Goal: Task Accomplishment & Management: Manage account settings

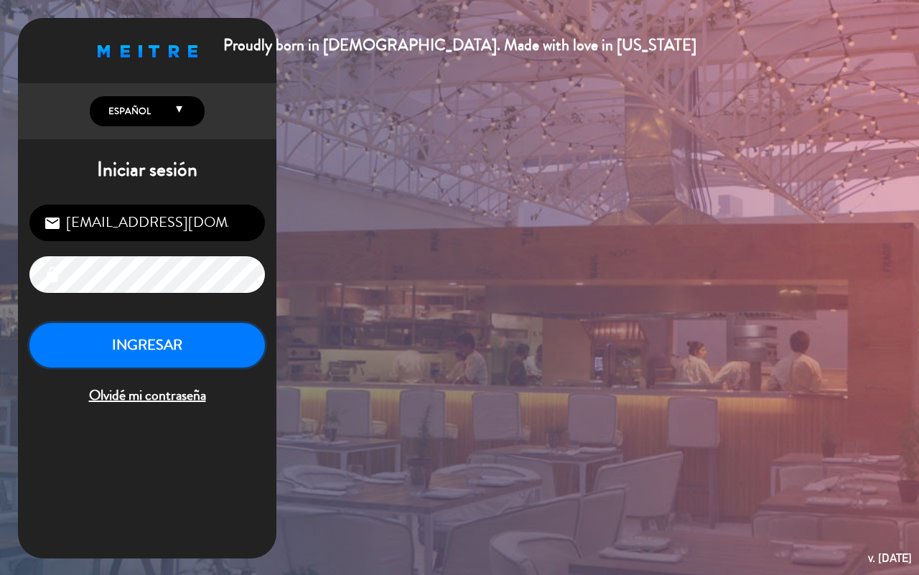
click at [128, 350] on button "INGRESAR" at bounding box center [147, 345] width 236 height 45
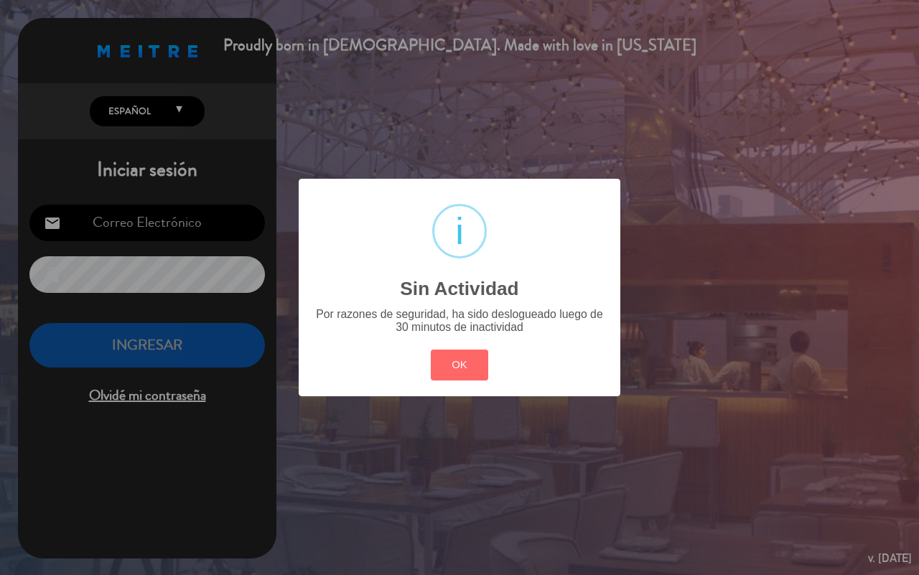
type input "[EMAIL_ADDRESS][DOMAIN_NAME]"
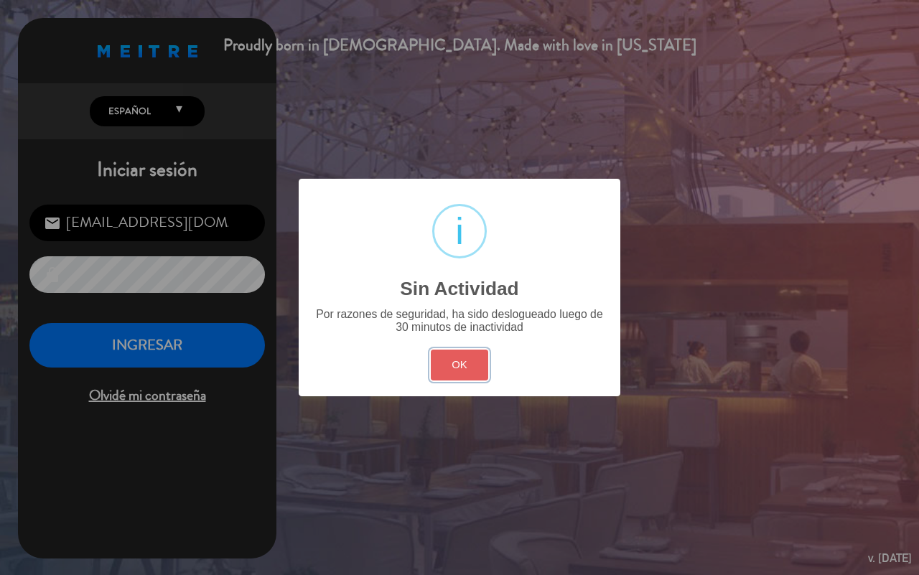
click at [454, 367] on button "OK" at bounding box center [460, 365] width 58 height 31
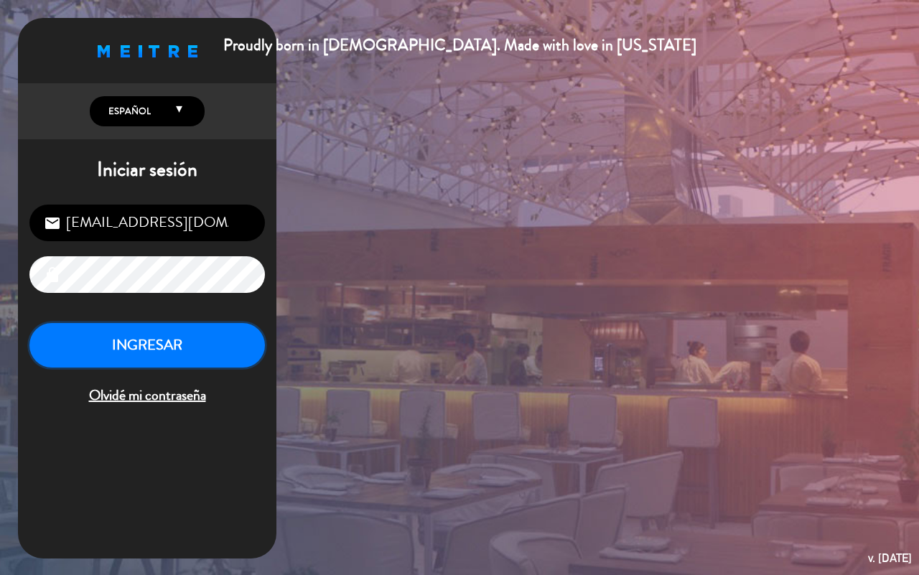
click at [209, 329] on button "INGRESAR" at bounding box center [147, 345] width 236 height 45
